Goal: Task Accomplishment & Management: Complete application form

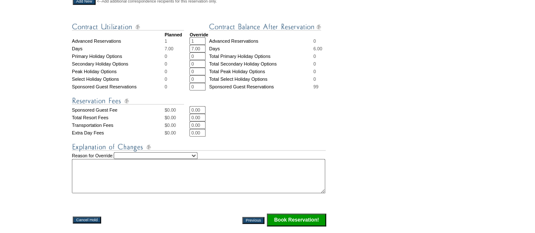
scroll to position [365, 0]
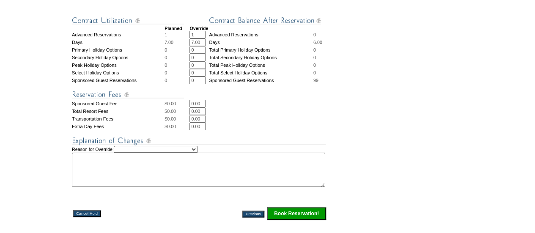
click at [197, 153] on select "Creating Continuous Stay Days Rebooked After Cancellation Editing Occupant Expe…" at bounding box center [156, 149] width 84 height 7
select select "1042"
click at [122, 153] on select "Creating Continuous Stay Days Rebooked After Cancellation Editing Occupant Expe…" at bounding box center [156, 149] width 84 height 7
click at [123, 178] on textarea at bounding box center [198, 170] width 253 height 34
type textarea "Will confirm shortly. [GEOGRAPHIC_DATA]."
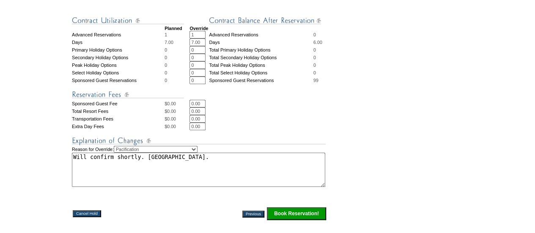
click at [284, 220] on input "Book Reservation!" at bounding box center [296, 213] width 59 height 13
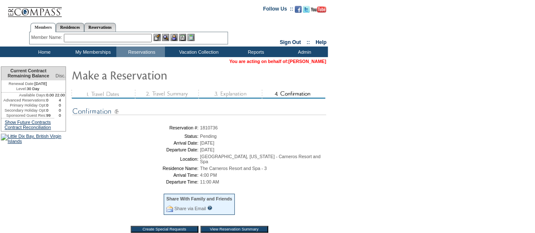
click at [306, 62] on link "[PERSON_NAME]" at bounding box center [307, 61] width 38 height 5
